Goal: Transaction & Acquisition: Purchase product/service

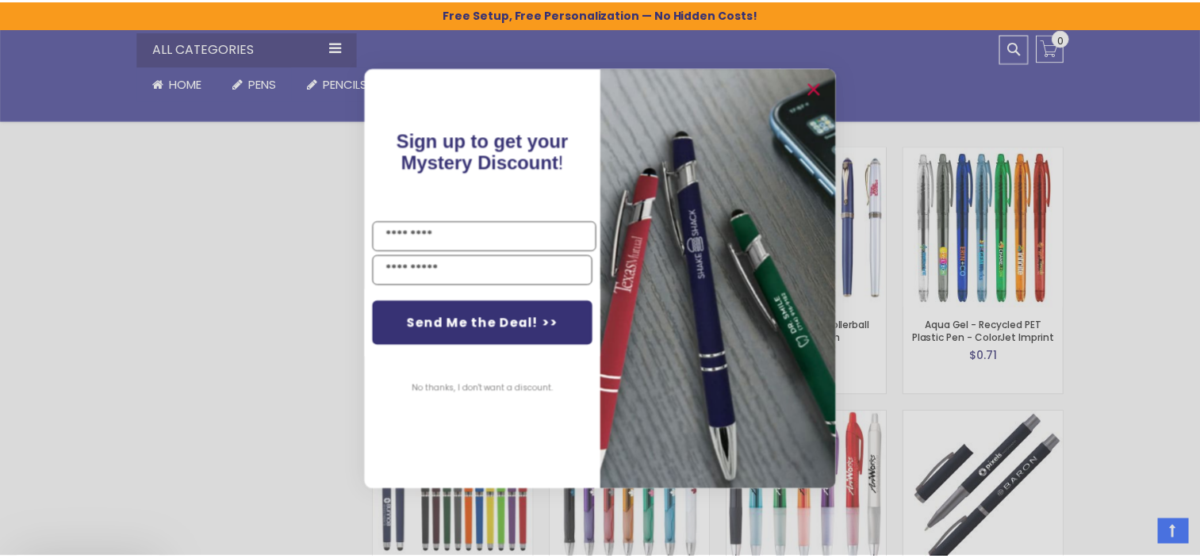
scroll to position [2486, 0]
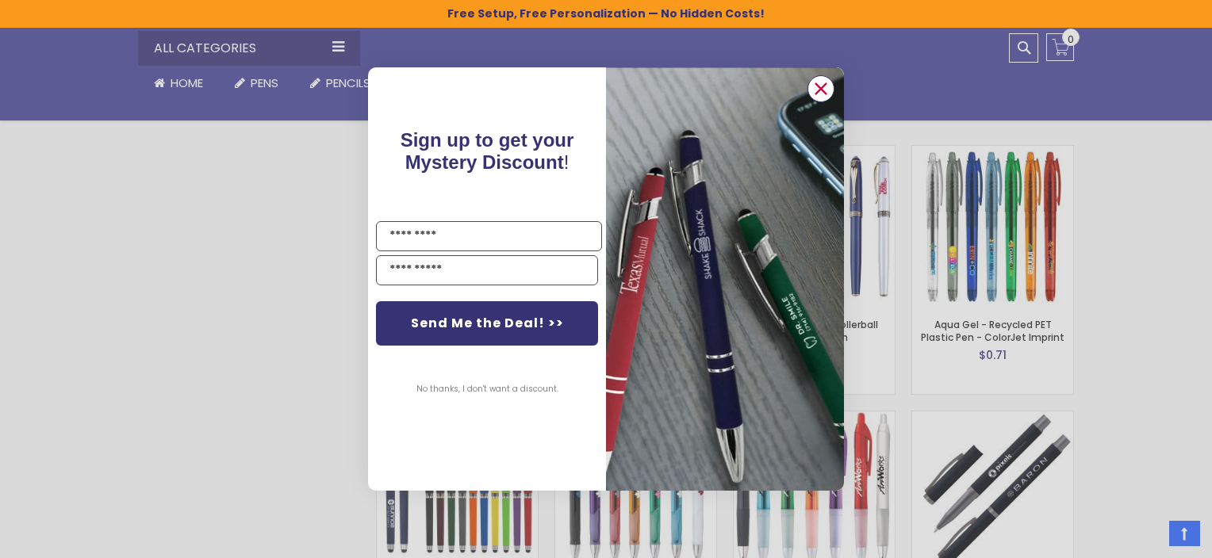
click at [820, 89] on icon "Close dialog" at bounding box center [821, 89] width 10 height 10
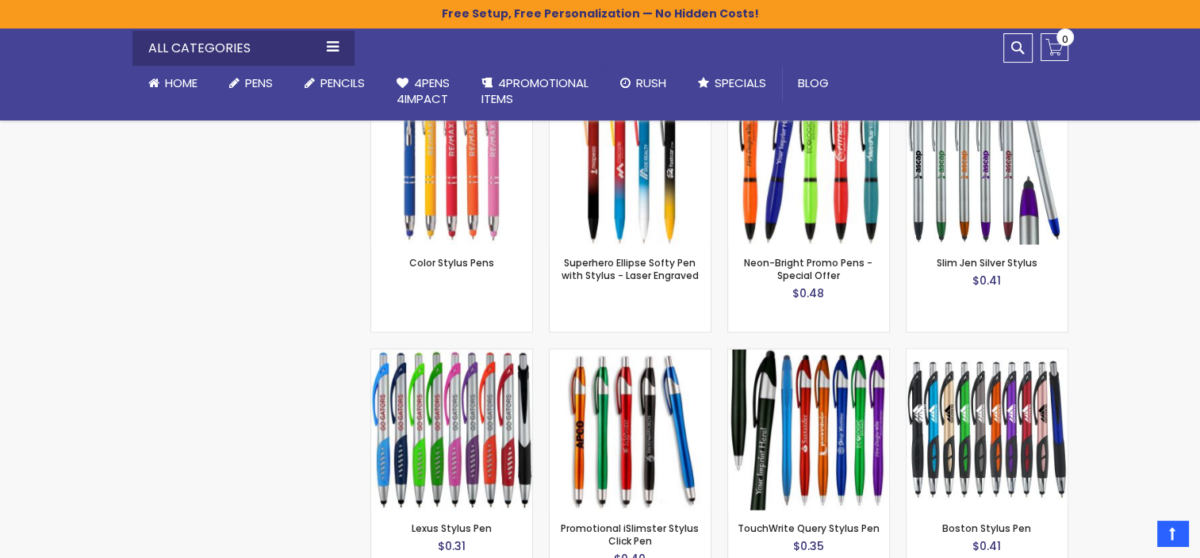
scroll to position [3518, 0]
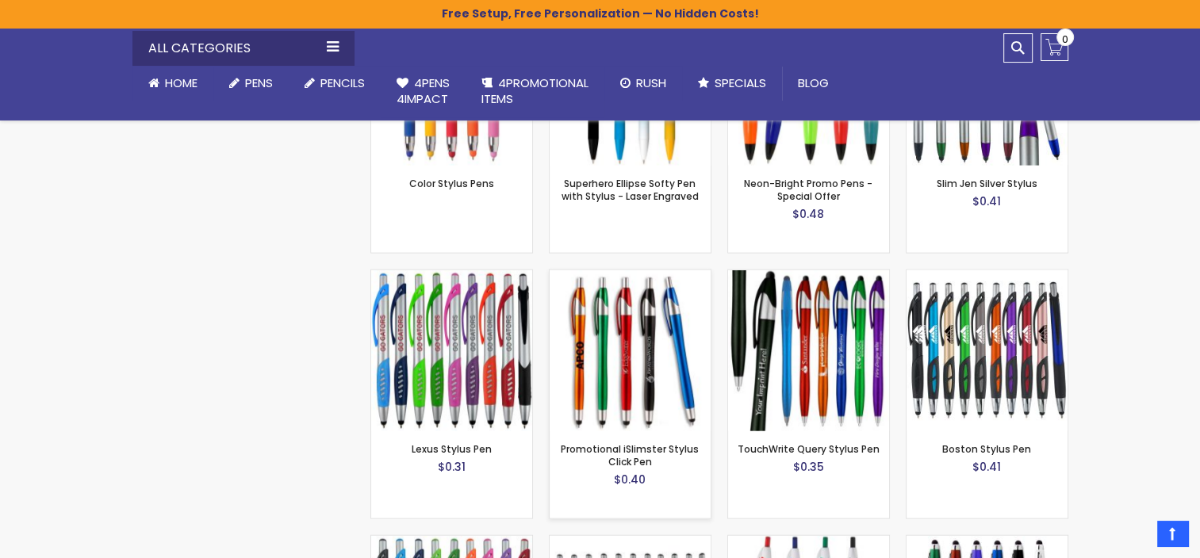
click at [623, 308] on img at bounding box center [630, 350] width 161 height 161
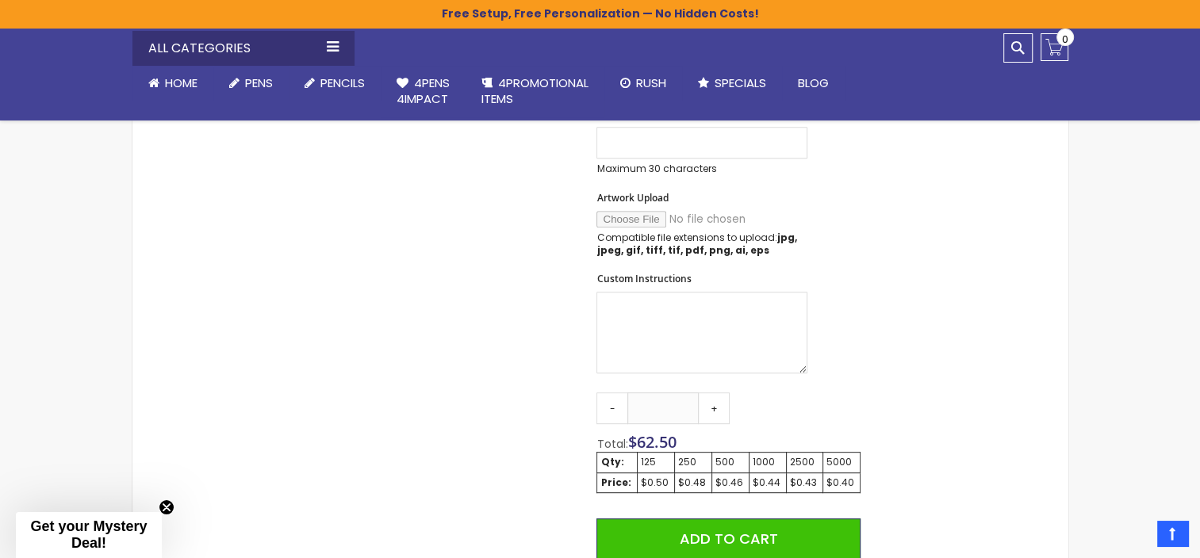
scroll to position [714, 0]
